Goal: Transaction & Acquisition: Download file/media

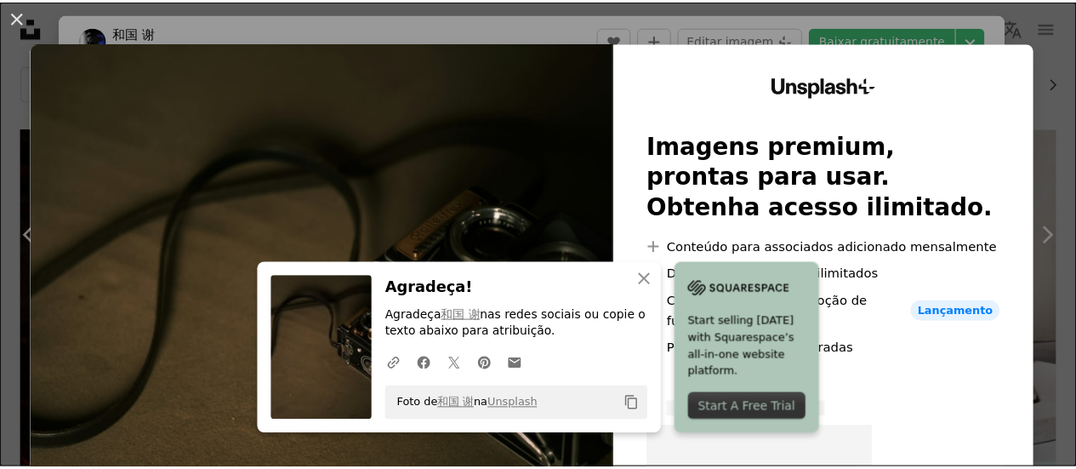
scroll to position [170, 0]
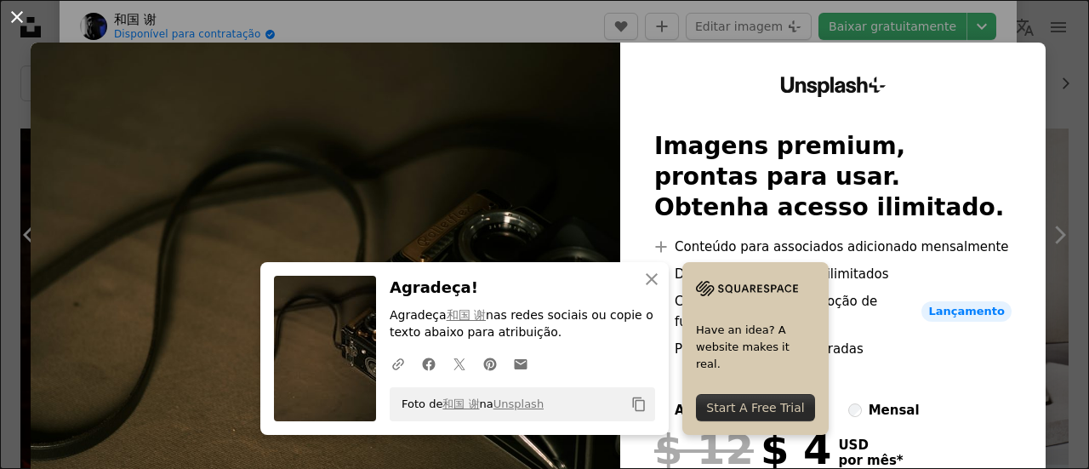
click at [22, 17] on button "An X shape" at bounding box center [17, 17] width 20 height 20
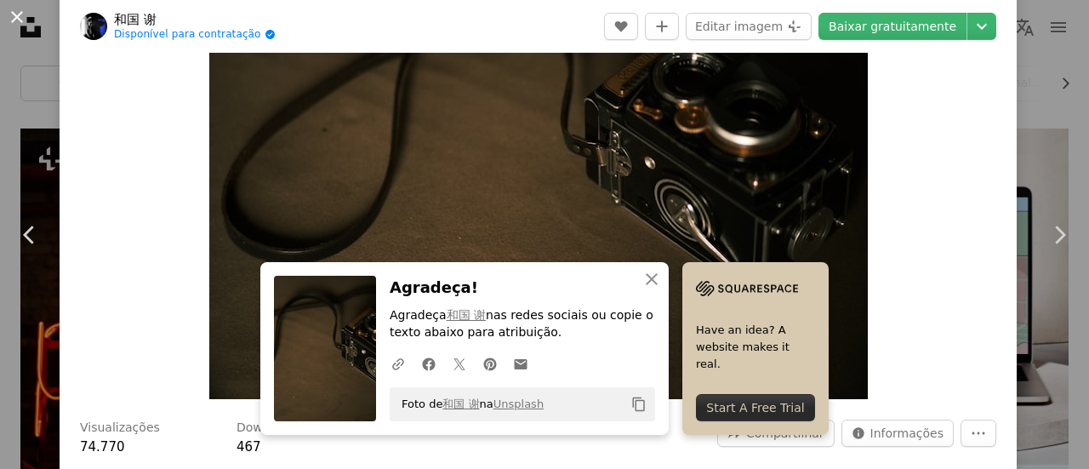
click at [15, 22] on button "An X shape" at bounding box center [17, 17] width 20 height 20
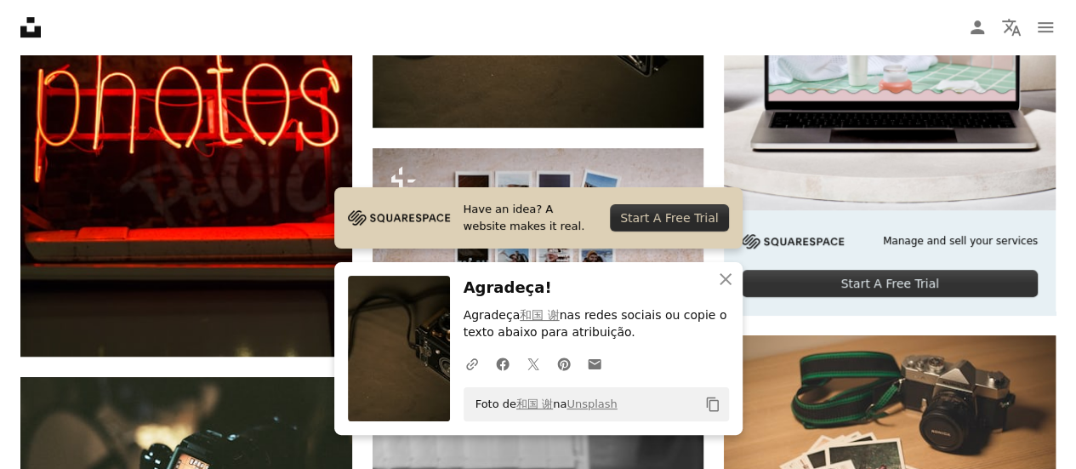
scroll to position [595, 0]
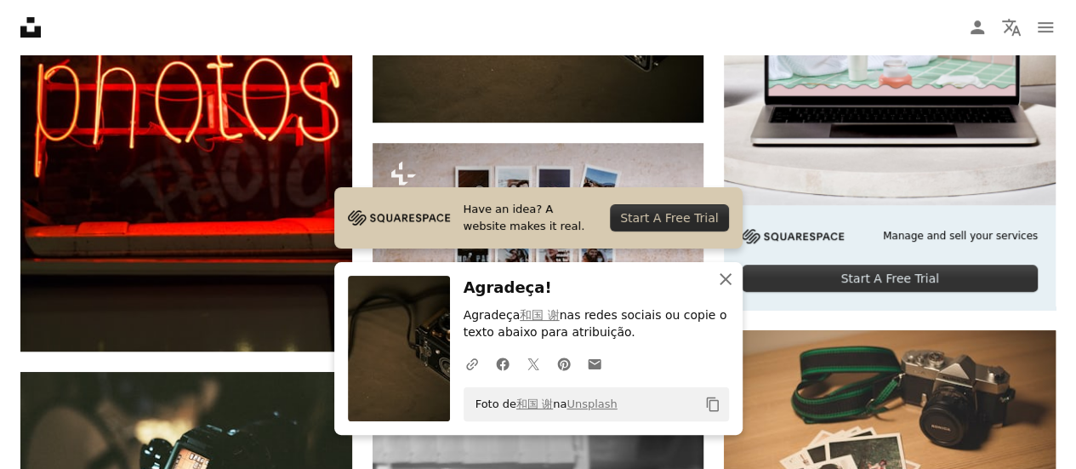
click at [733, 279] on icon "An X shape" at bounding box center [725, 279] width 20 height 20
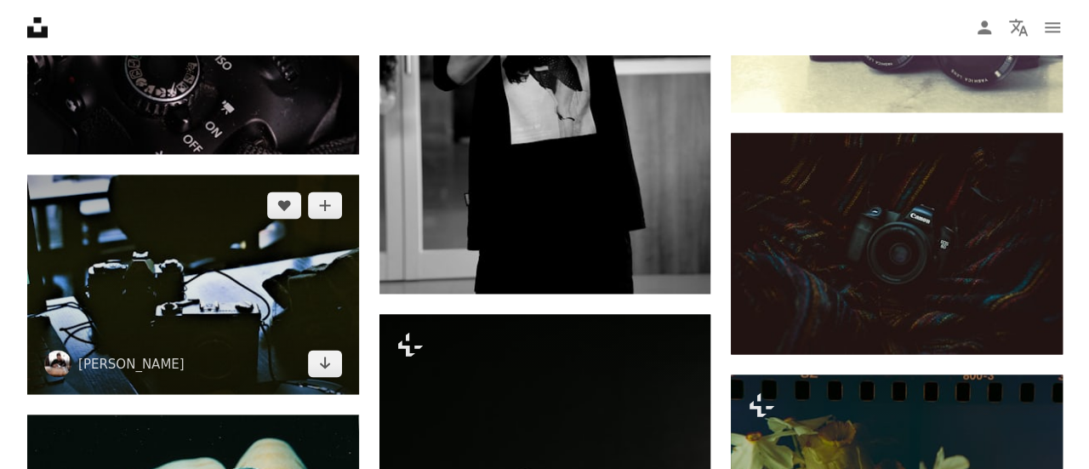
scroll to position [1276, 0]
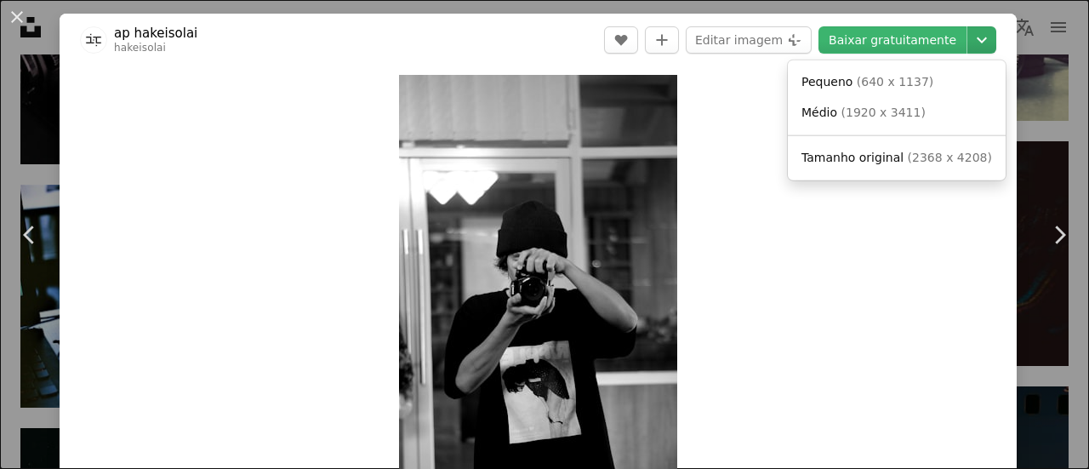
click at [968, 37] on icon "Chevron down" at bounding box center [981, 40] width 27 height 20
click at [895, 164] on span "Tamanho original ( 2368 x 4208 )" at bounding box center [896, 158] width 190 height 17
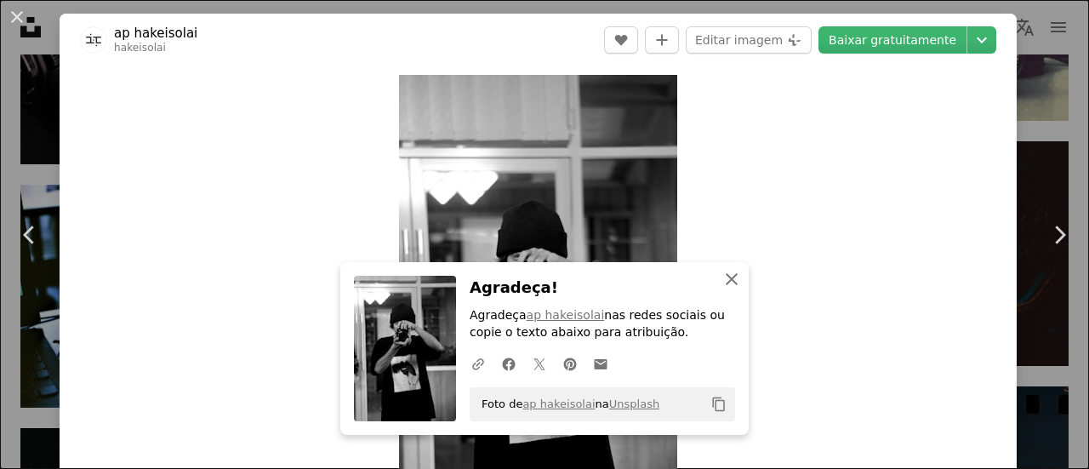
click at [721, 275] on icon "An X shape" at bounding box center [731, 279] width 20 height 20
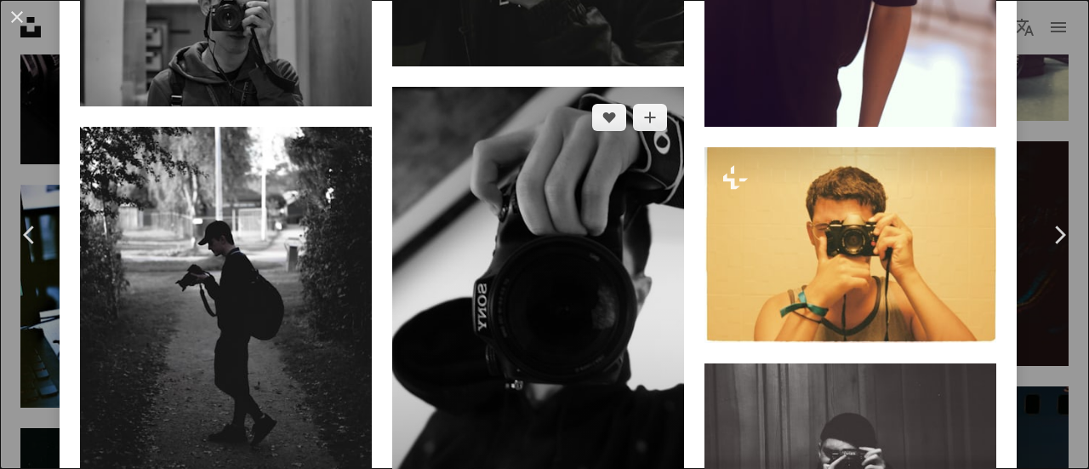
scroll to position [2806, 0]
